Goal: Task Accomplishment & Management: Use online tool/utility

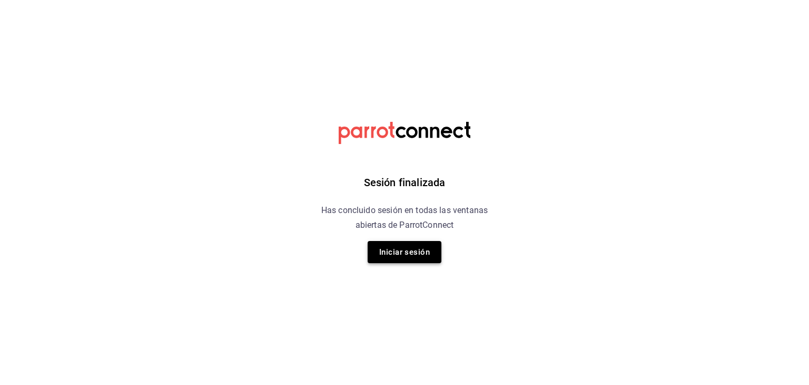
click at [402, 251] on button "Iniciar sesión" at bounding box center [405, 252] width 74 height 22
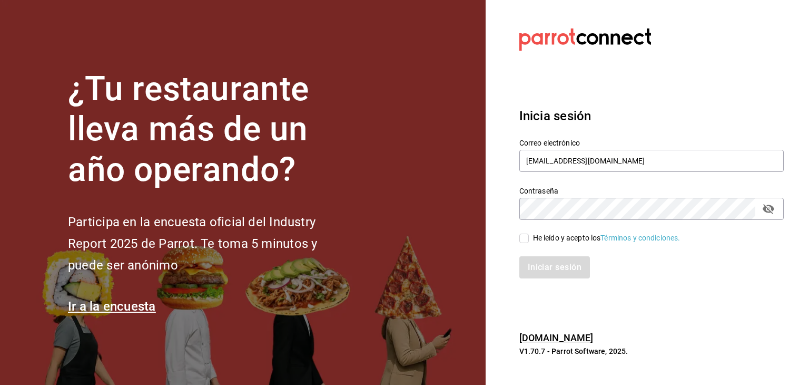
click at [531, 233] on span "He leído y acepto los Términos y condiciones." at bounding box center [605, 237] width 152 height 11
click at [529, 233] on input "He leído y acepto los Términos y condiciones." at bounding box center [523, 237] width 9 height 9
checkbox input "true"
click at [541, 262] on button "Iniciar sesión" at bounding box center [555, 267] width 72 height 22
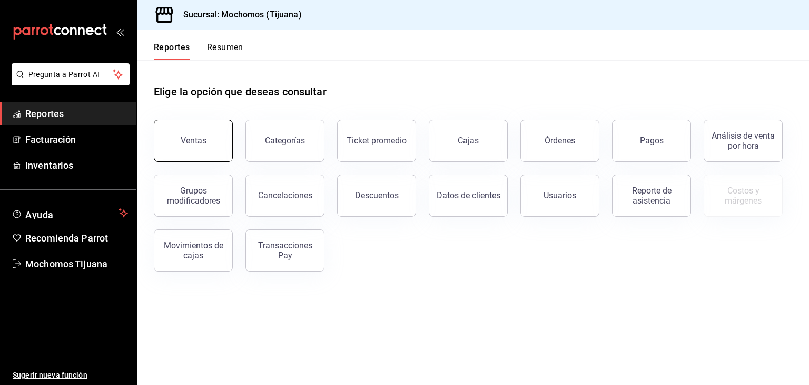
click at [199, 150] on button "Ventas" at bounding box center [193, 141] width 79 height 42
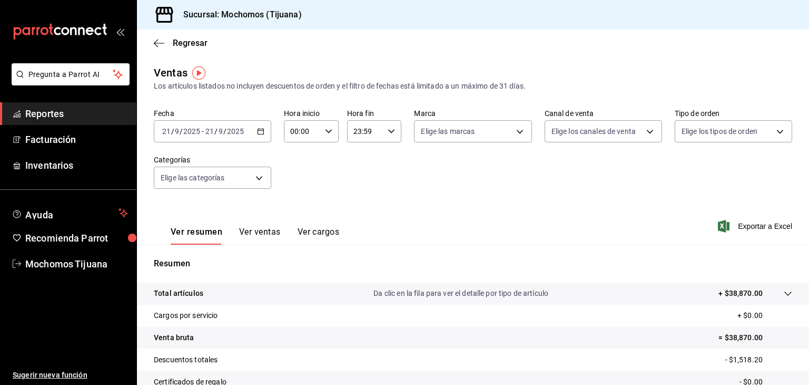
click at [260, 133] on icon "button" at bounding box center [260, 130] width 7 height 7
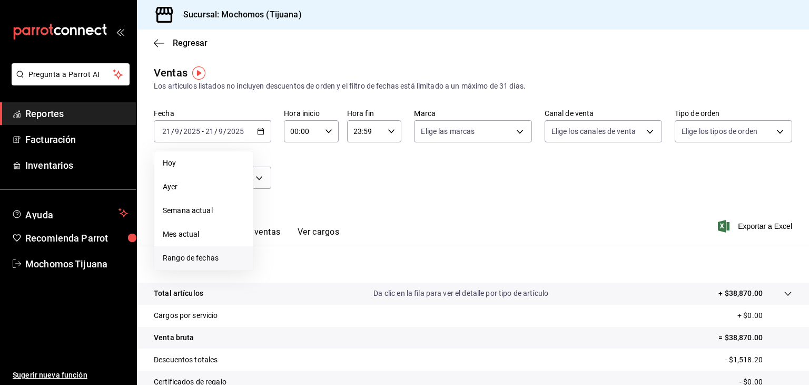
click at [185, 262] on span "Rango de fechas" at bounding box center [204, 257] width 82 height 11
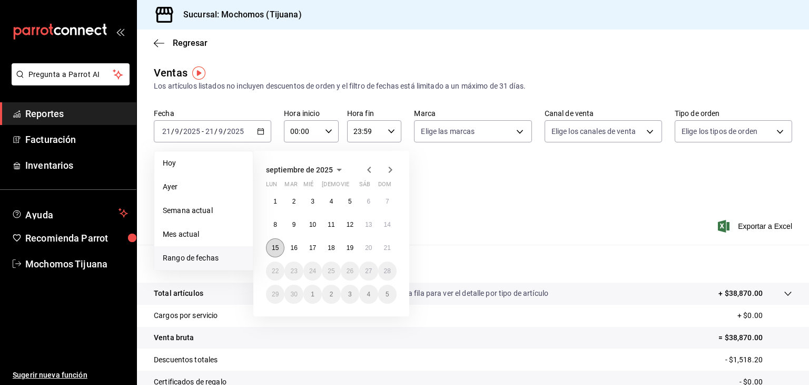
click at [272, 249] on abbr "15" at bounding box center [275, 247] width 7 height 7
click at [376, 245] on button "20" at bounding box center [368, 247] width 18 height 19
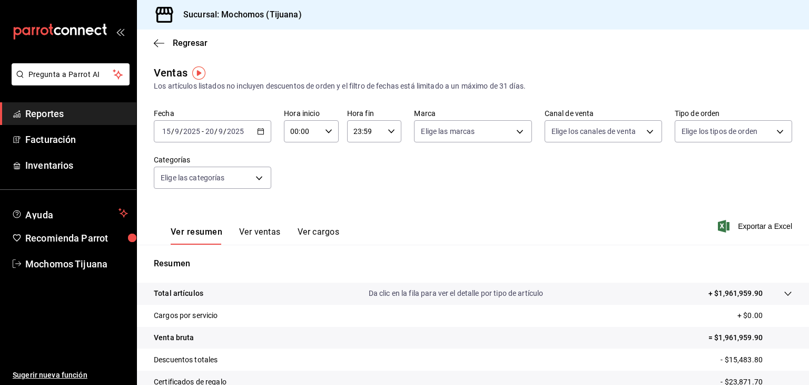
click at [316, 133] on input "00:00" at bounding box center [302, 131] width 37 height 21
click at [292, 205] on span "02" at bounding box center [296, 208] width 10 height 8
type input "02:00"
click at [297, 194] on span "04" at bounding box center [296, 196] width 10 height 8
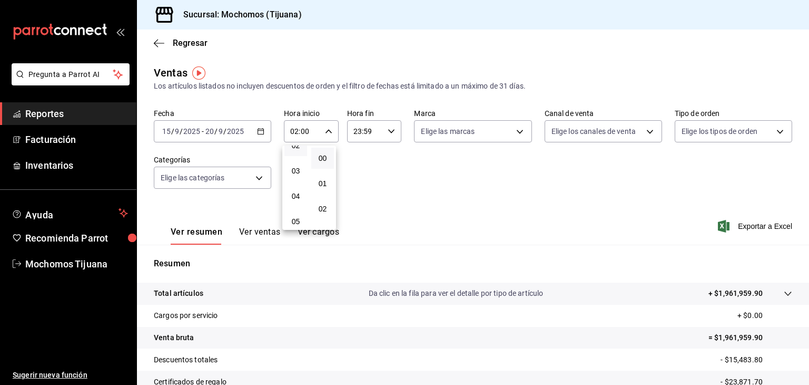
type input "04:00"
click at [386, 133] on div at bounding box center [404, 192] width 809 height 385
click at [388, 132] on icon "button" at bounding box center [391, 130] width 7 height 7
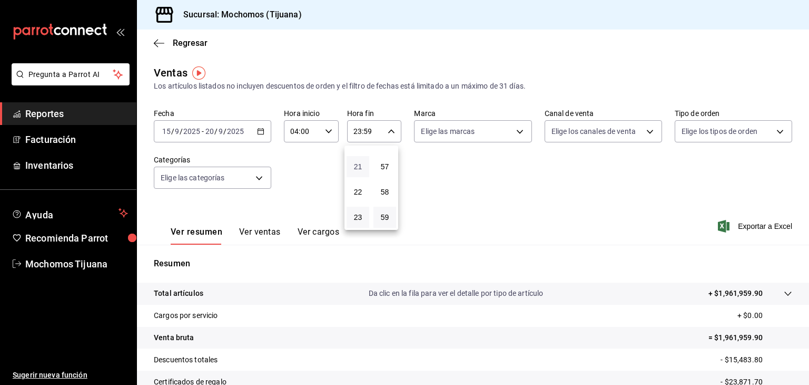
click at [355, 165] on span "21" at bounding box center [358, 166] width 10 height 8
click at [360, 198] on span "04" at bounding box center [358, 196] width 10 height 8
click at [381, 167] on span "57" at bounding box center [385, 166] width 10 height 8
type input "04:57"
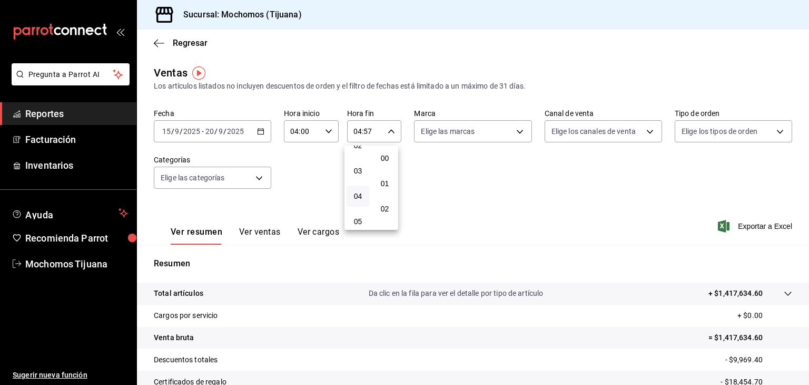
click at [381, 167] on button "00" at bounding box center [385, 158] width 23 height 21
type input "04:00"
click at [470, 133] on div at bounding box center [404, 192] width 809 height 385
click at [470, 133] on body "Pregunta a Parrot AI Reportes Facturación Inventarios Ayuda Recomienda Parrot M…" at bounding box center [404, 192] width 809 height 385
click at [467, 176] on span "Ver todas" at bounding box center [456, 171] width 32 height 11
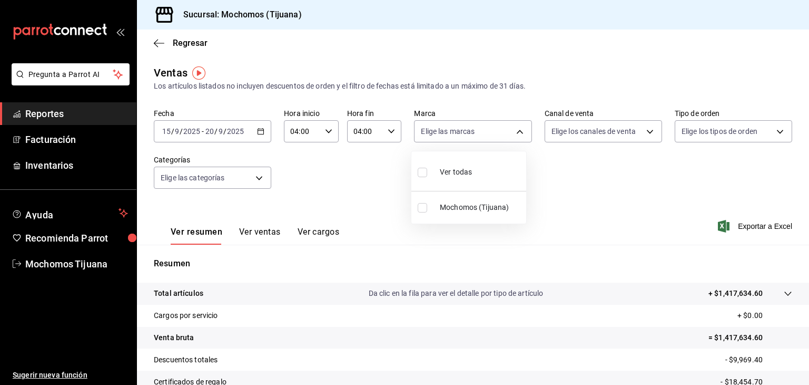
type input "c300ab0f-4e96-434a-ab79-9fec8b673c9f"
checkbox input "true"
click at [634, 130] on div at bounding box center [404, 192] width 809 height 385
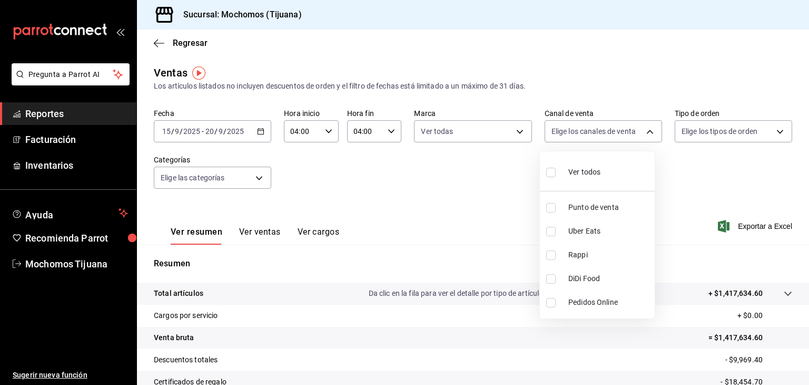
click at [634, 130] on body "Pregunta a Parrot AI Reportes Facturación Inventarios Ayuda Recomienda Parrot M…" at bounding box center [404, 192] width 809 height 385
click at [569, 202] on span "Punto de venta" at bounding box center [609, 207] width 82 height 11
type input "PARROT"
checkbox input "true"
click at [564, 207] on li "Punto de venta" at bounding box center [597, 207] width 115 height 24
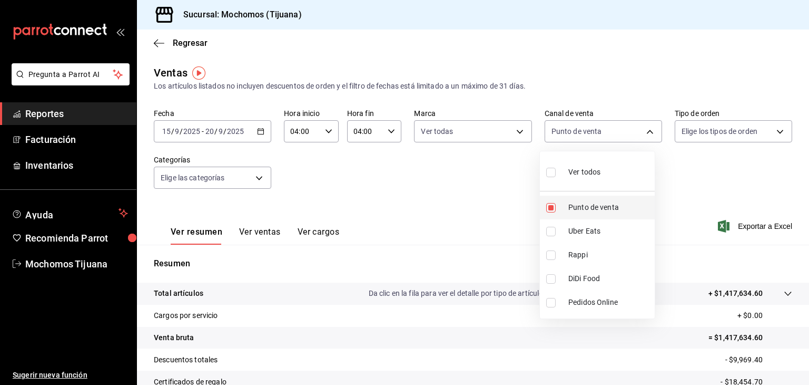
checkbox input "false"
click at [248, 174] on div at bounding box center [404, 192] width 809 height 385
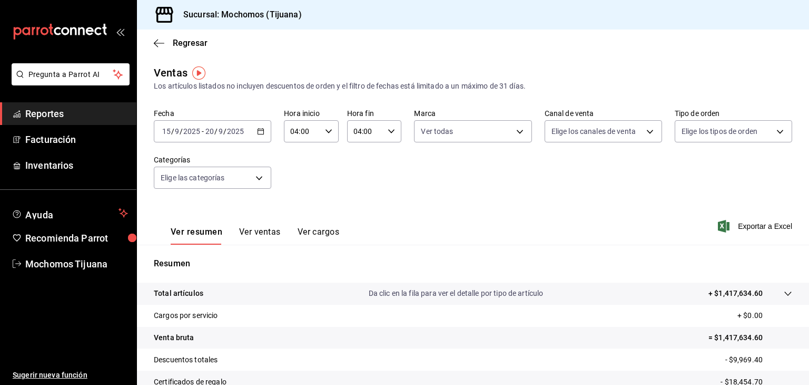
click at [248, 174] on body "Pregunta a Parrot AI Reportes Facturación Inventarios Ayuda Recomienda Parrot M…" at bounding box center [404, 192] width 809 height 385
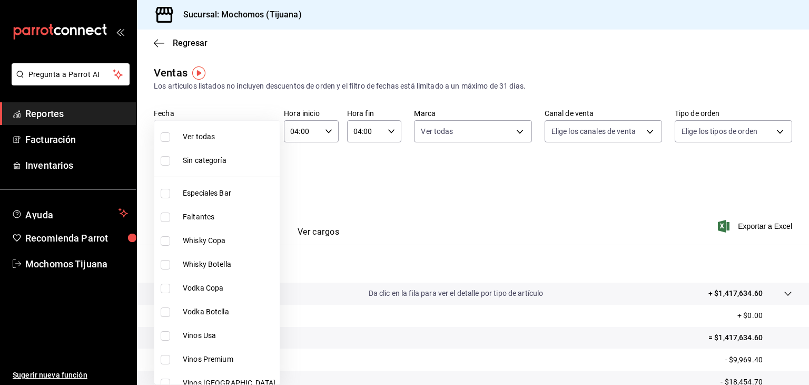
click at [375, 180] on div at bounding box center [404, 192] width 809 height 385
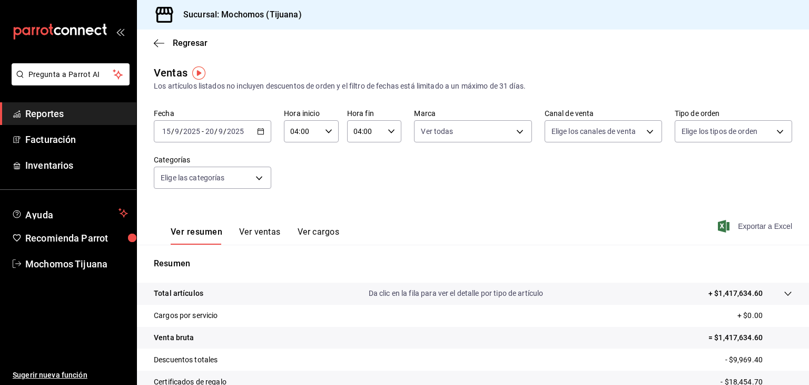
click at [761, 223] on span "Exportar a Excel" at bounding box center [756, 226] width 72 height 13
